Goal: Transaction & Acquisition: Obtain resource

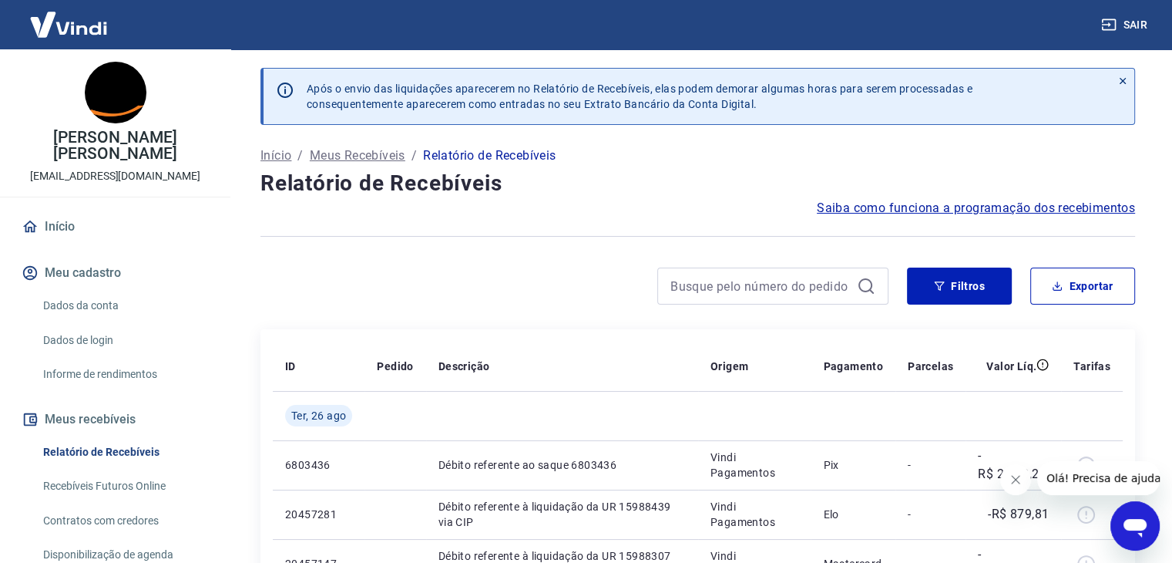
scroll to position [231, 0]
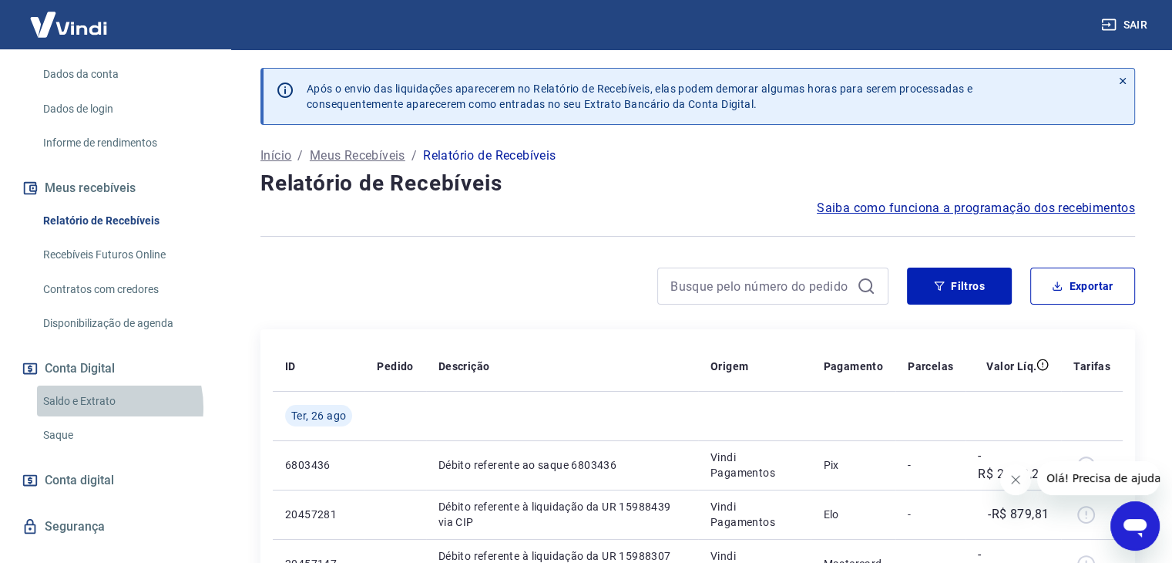
click at [98, 407] on link "Saldo e Extrato" at bounding box center [124, 401] width 175 height 32
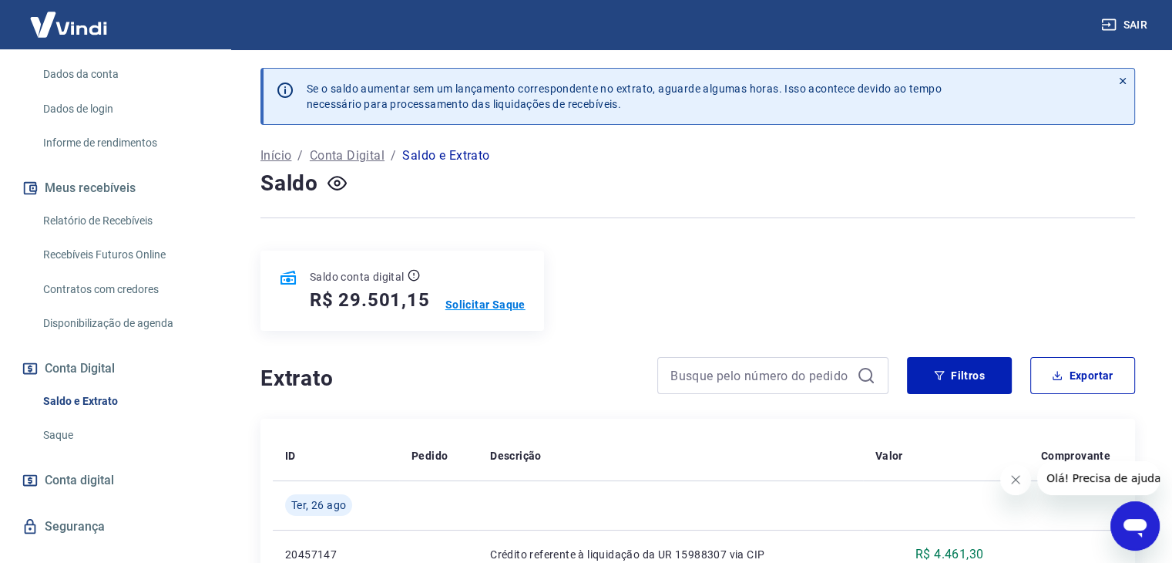
click at [470, 310] on p "Solicitar Saque" at bounding box center [485, 304] width 80 height 15
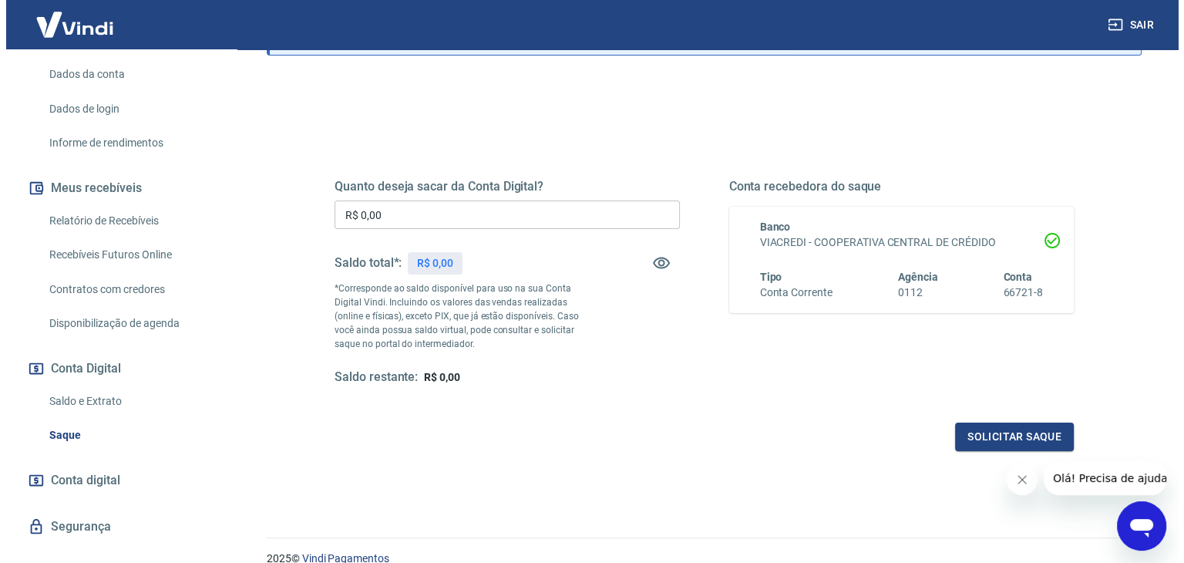
scroll to position [154, 0]
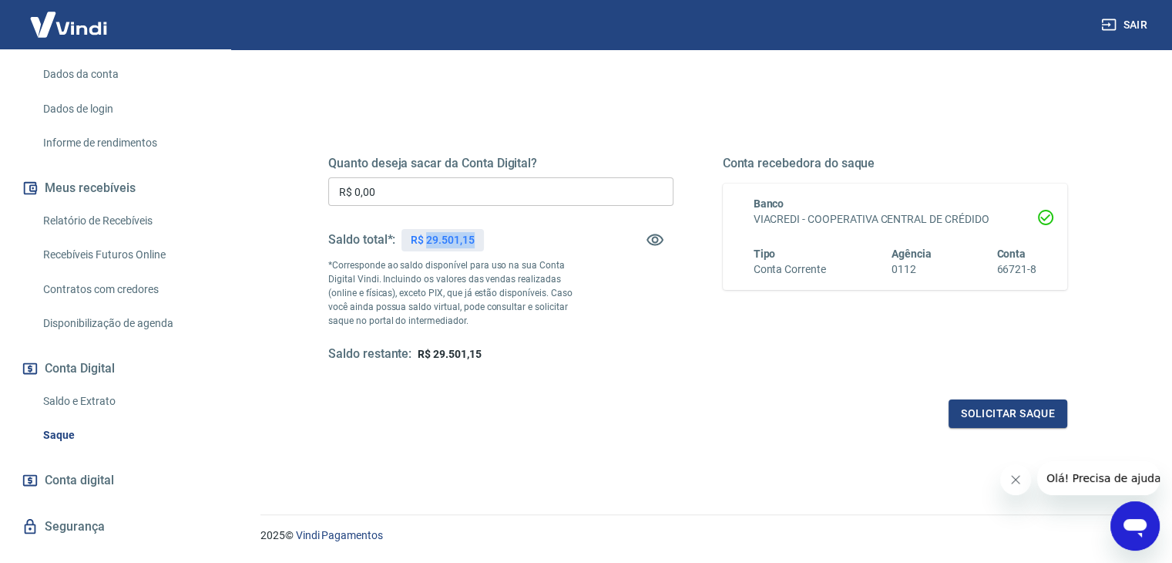
drag, startPoint x: 426, startPoint y: 238, endPoint x: 477, endPoint y: 238, distance: 50.9
click at [477, 238] on div "R$ 29.501,15" at bounding box center [443, 240] width 82 height 22
copy p "29.501,15"
click at [480, 181] on input "R$ 0,00" at bounding box center [500, 191] width 345 height 29
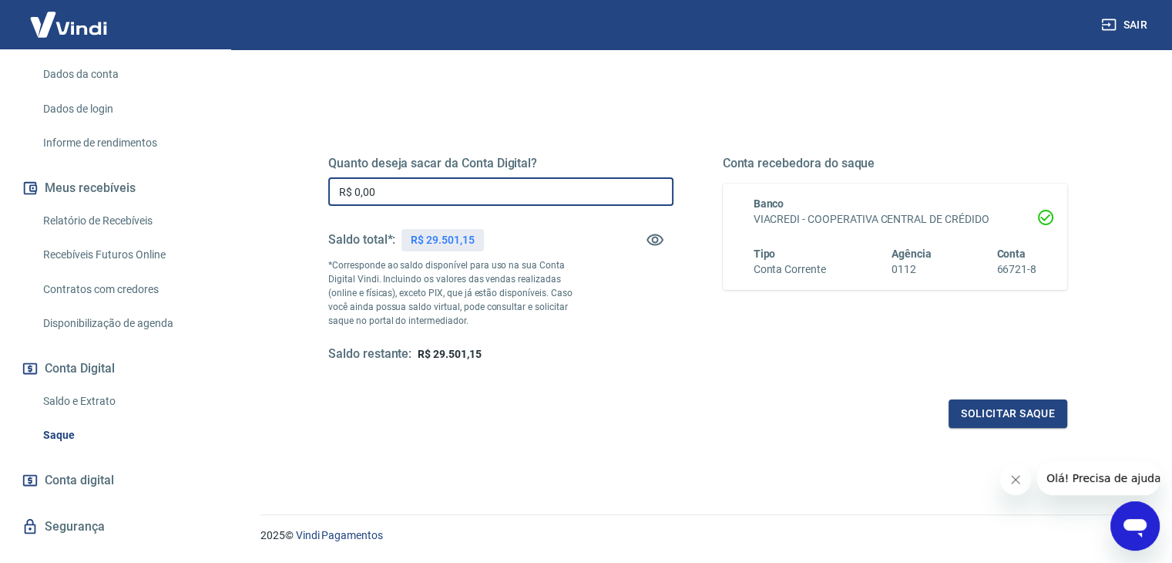
click at [480, 181] on input "R$ 0,00" at bounding box center [500, 191] width 345 height 29
paste input "29.501,15"
type input "R$ 29.501,15"
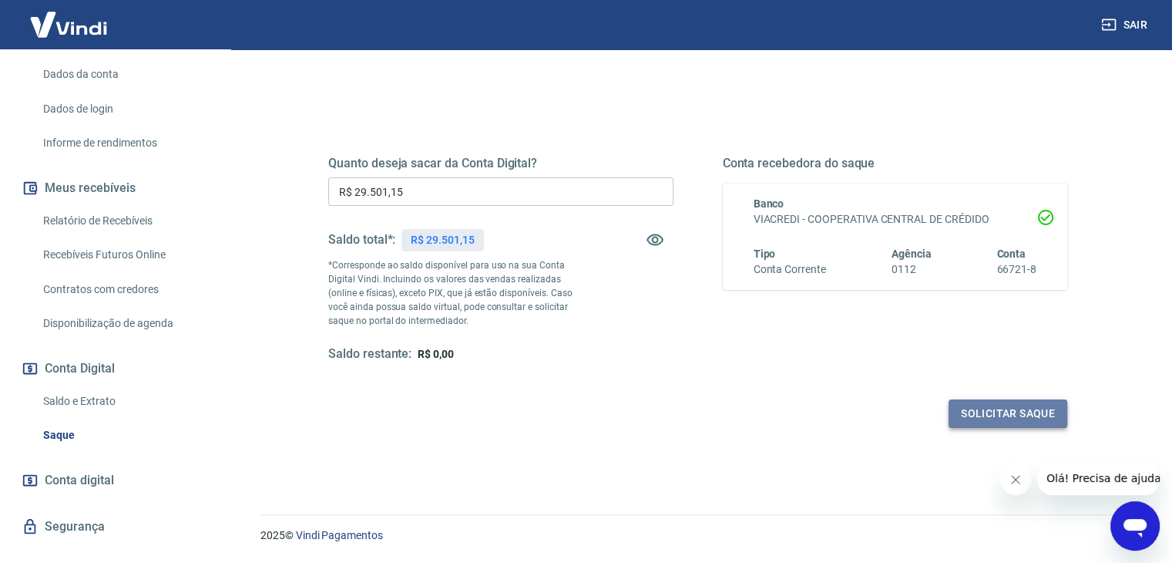
click at [977, 422] on button "Solicitar saque" at bounding box center [1008, 413] width 119 height 29
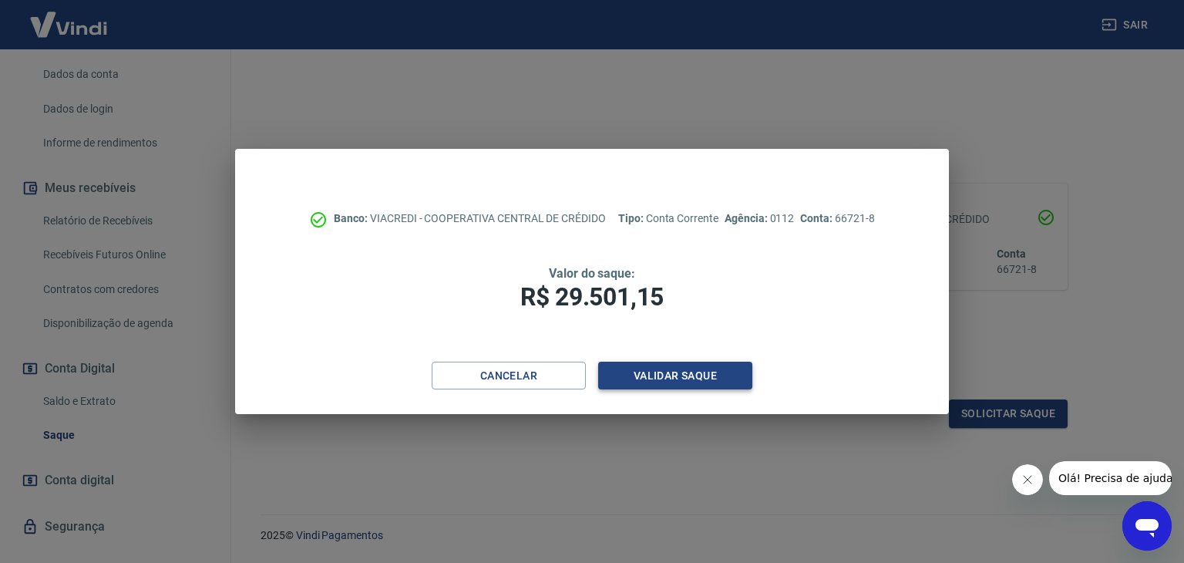
click at [684, 380] on button "Validar saque" at bounding box center [675, 375] width 154 height 29
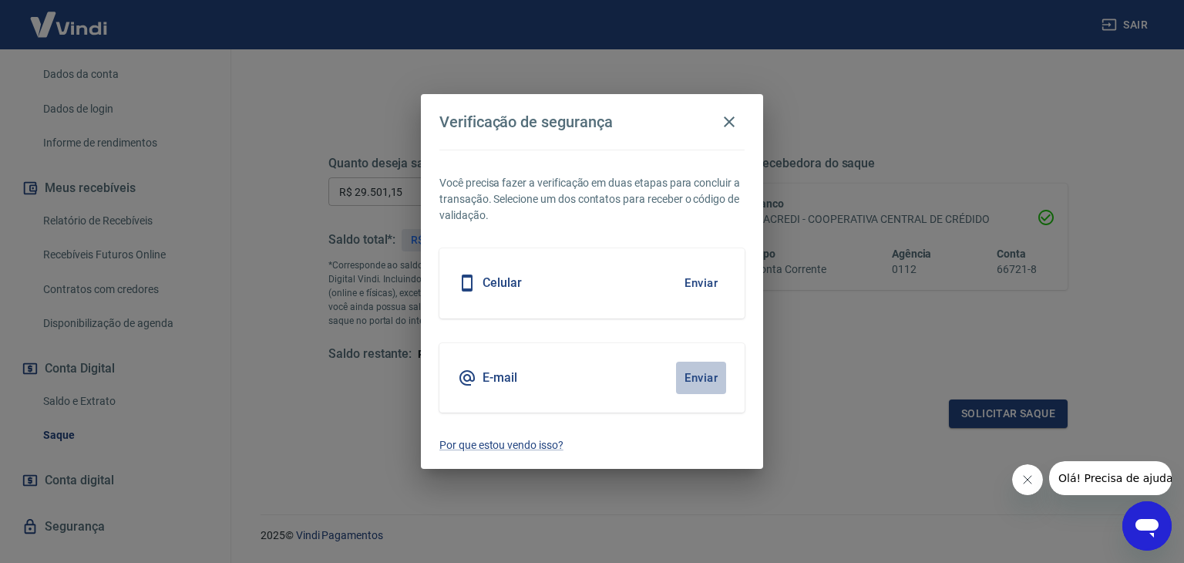
click at [683, 383] on button "Enviar" at bounding box center [701, 377] width 50 height 32
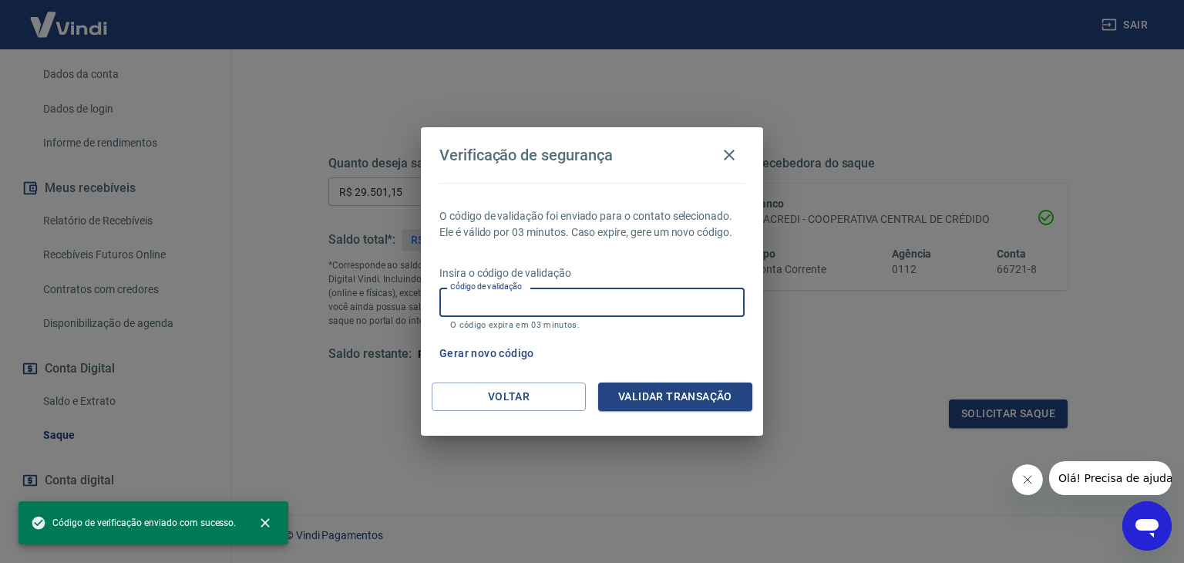
click at [573, 294] on input "Código de validação" at bounding box center [591, 301] width 305 height 29
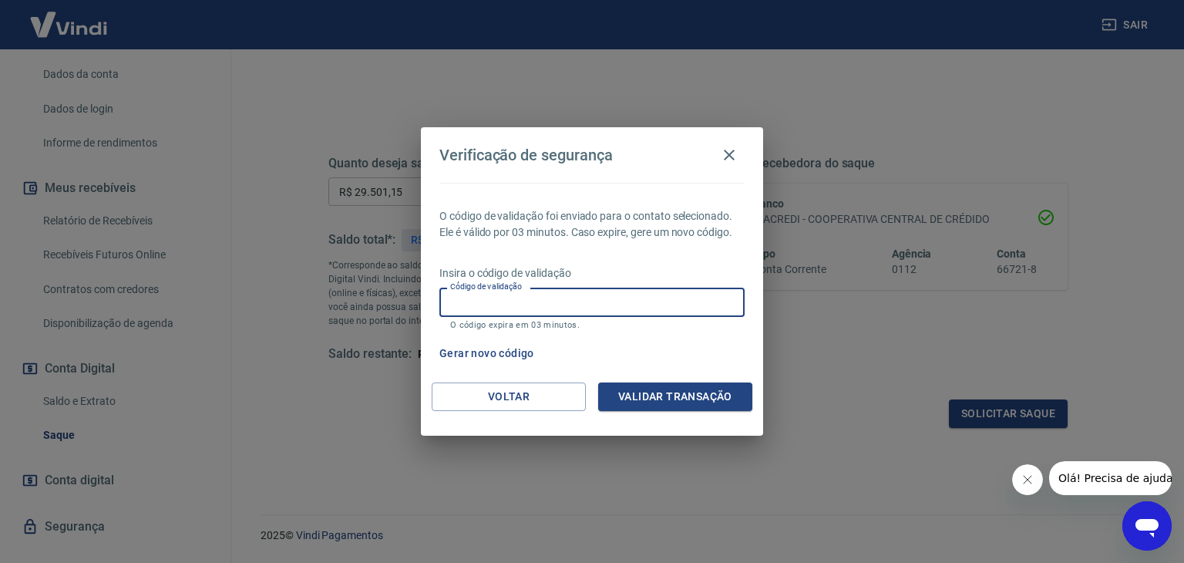
paste input "245313"
type input "245313"
click at [682, 398] on button "Validar transação" at bounding box center [675, 396] width 154 height 29
